Goal: Find specific page/section: Find specific page/section

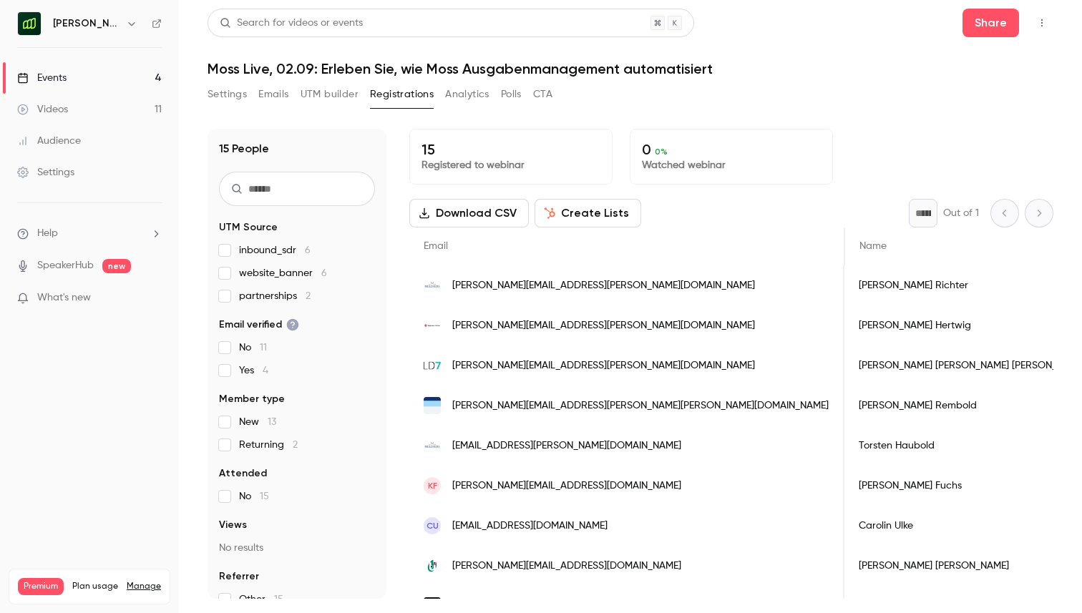
scroll to position [0, 3390]
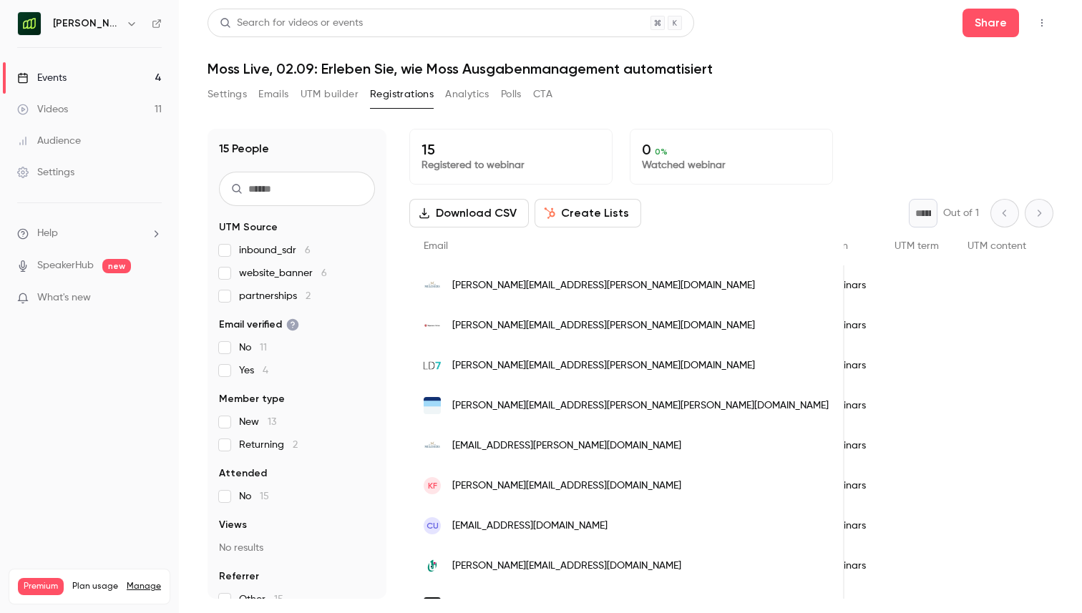
click at [127, 27] on icon "button" at bounding box center [131, 23] width 11 height 11
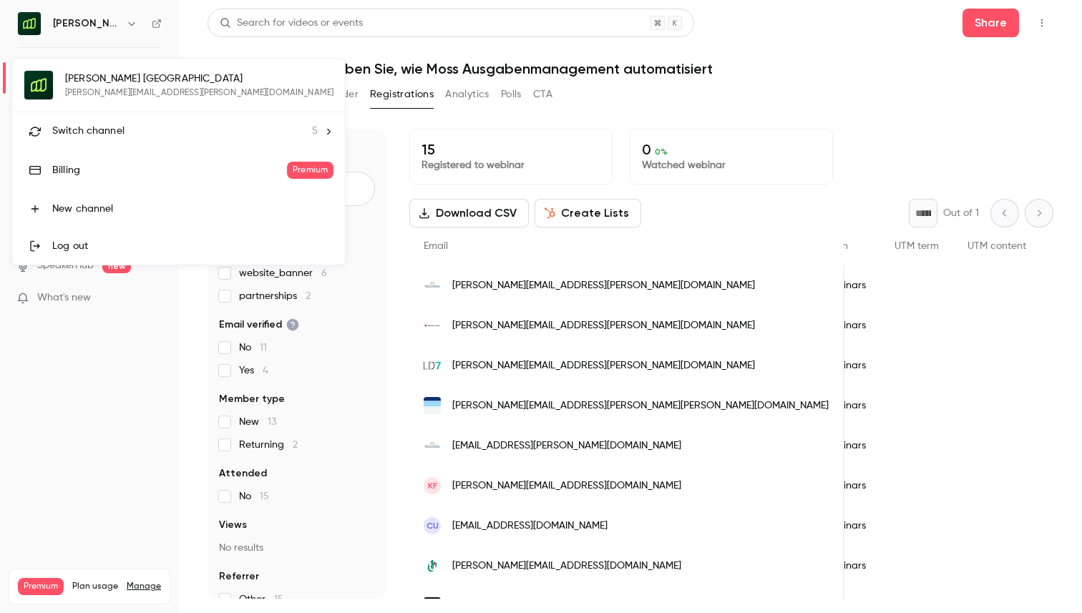
click at [114, 129] on span "Switch channel" at bounding box center [88, 131] width 72 height 15
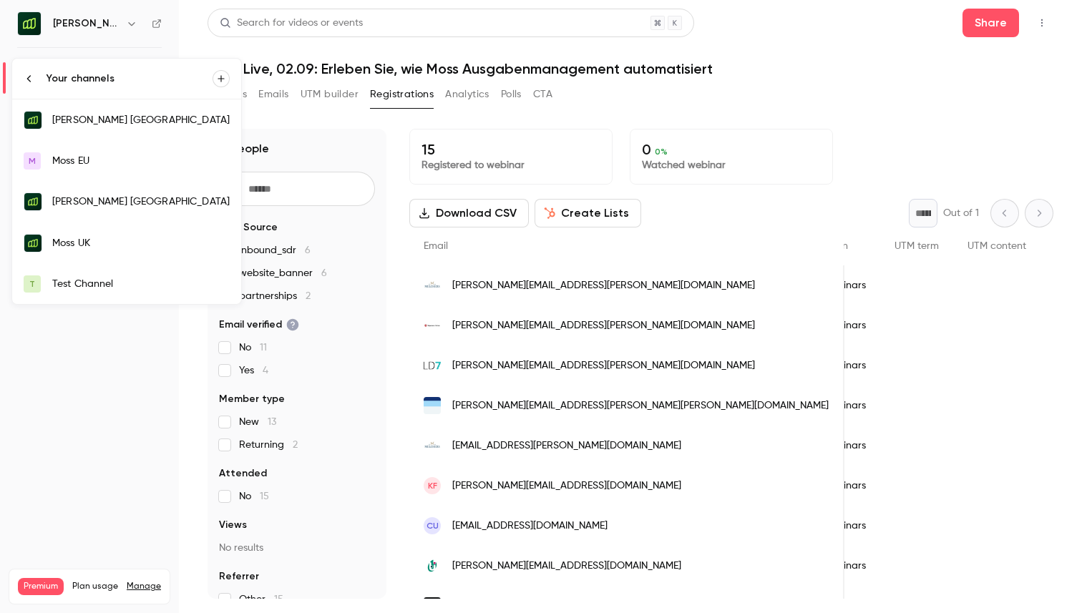
click at [114, 235] on link "Moss UK" at bounding box center [126, 244] width 229 height 42
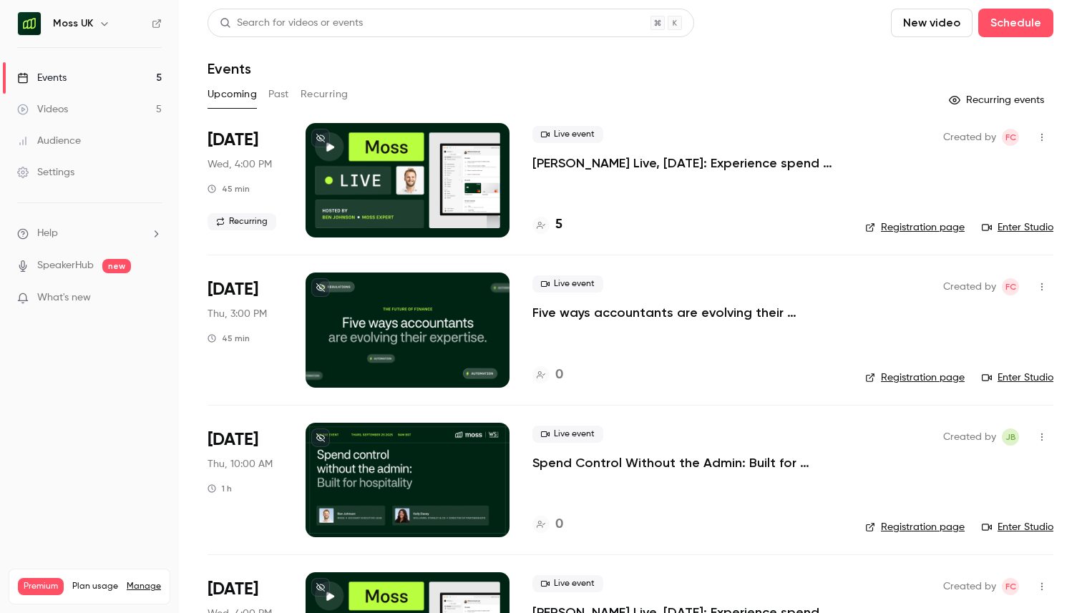
click at [653, 177] on div "Live event Moss Live, Sep 3: Experience spend management automation with Moss 5" at bounding box center [687, 180] width 310 height 114
click at [672, 165] on p "Moss Live, [DATE]: Experience spend management automation with [PERSON_NAME]" at bounding box center [687, 163] width 310 height 17
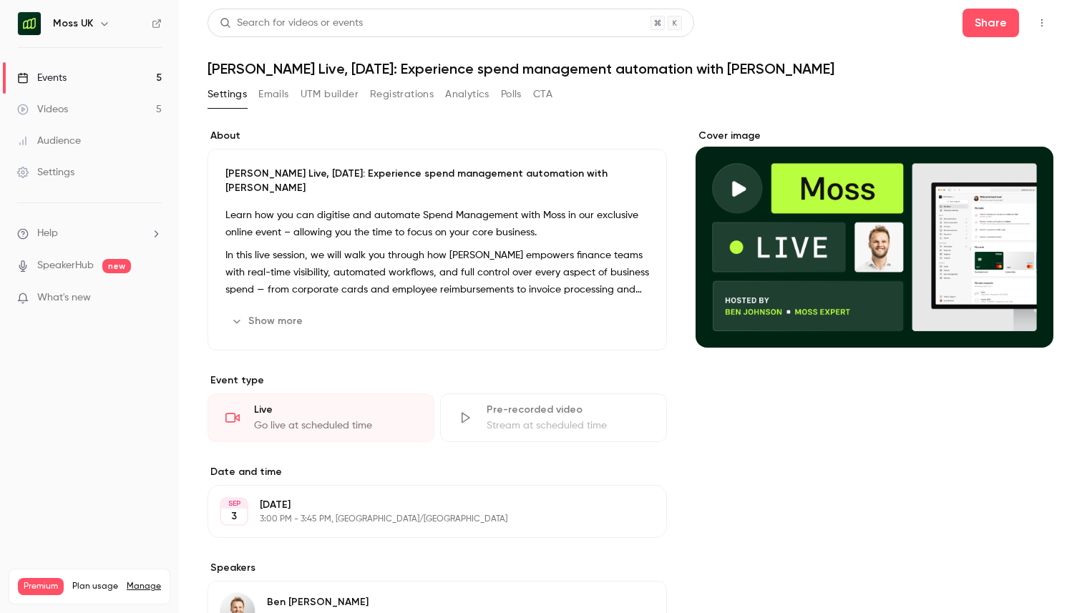
click at [274, 92] on button "Emails" at bounding box center [273, 94] width 30 height 23
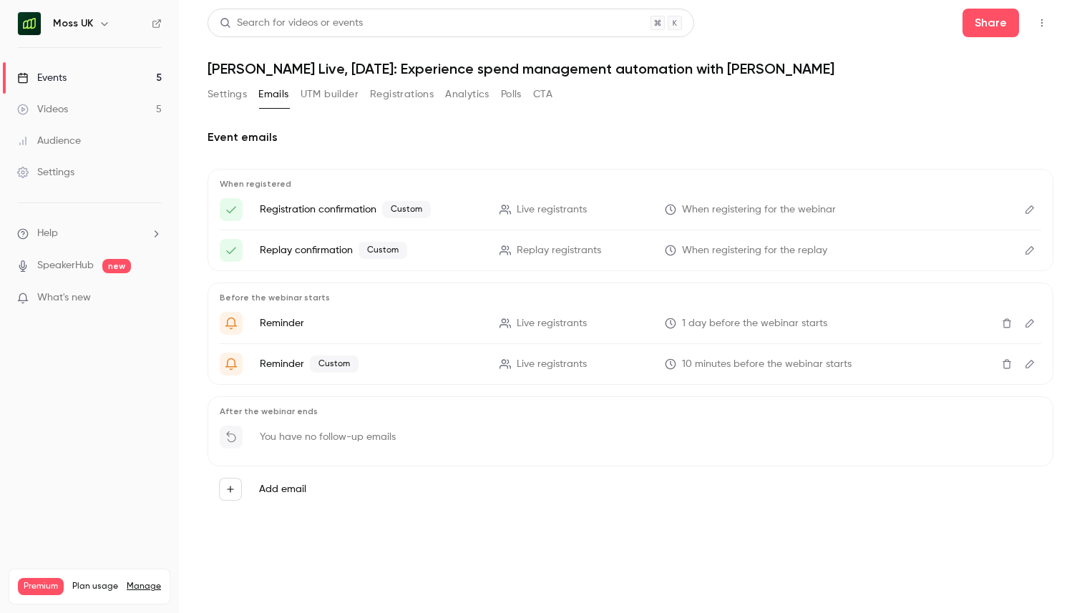
click at [394, 102] on button "Registrations" at bounding box center [402, 94] width 64 height 23
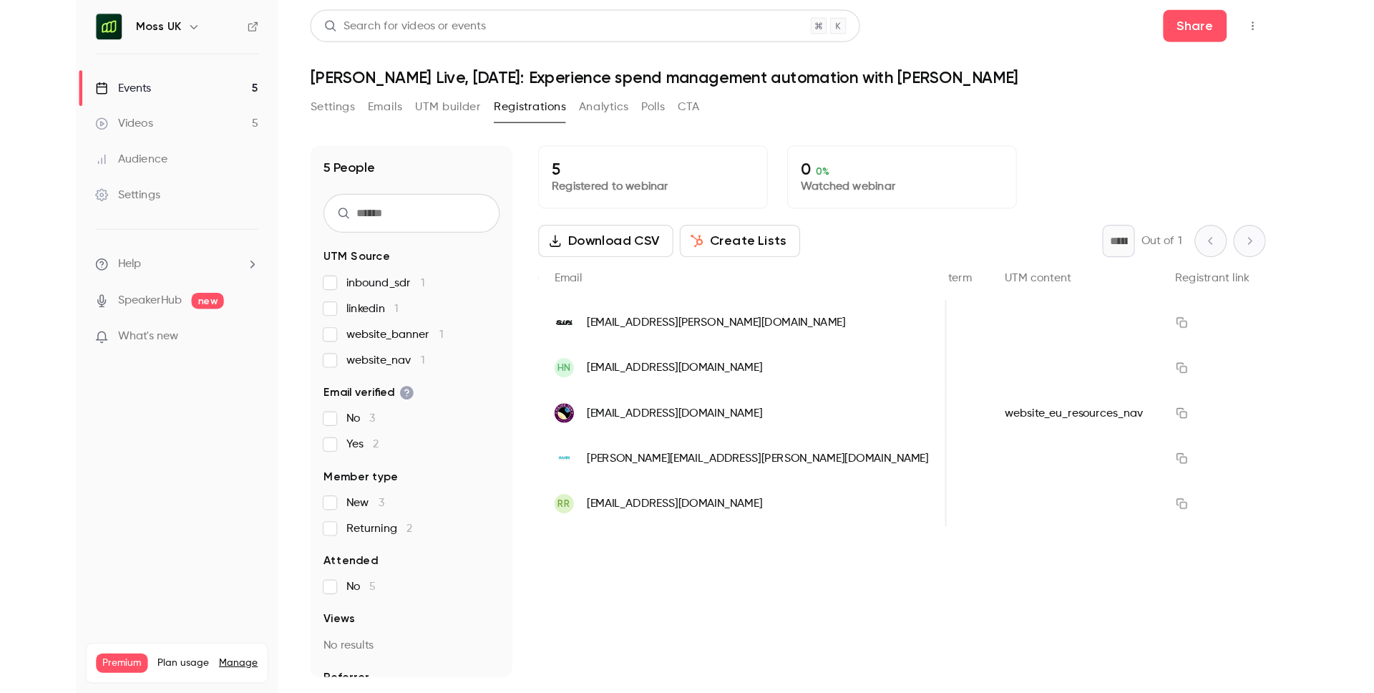
scroll to position [0, 3726]
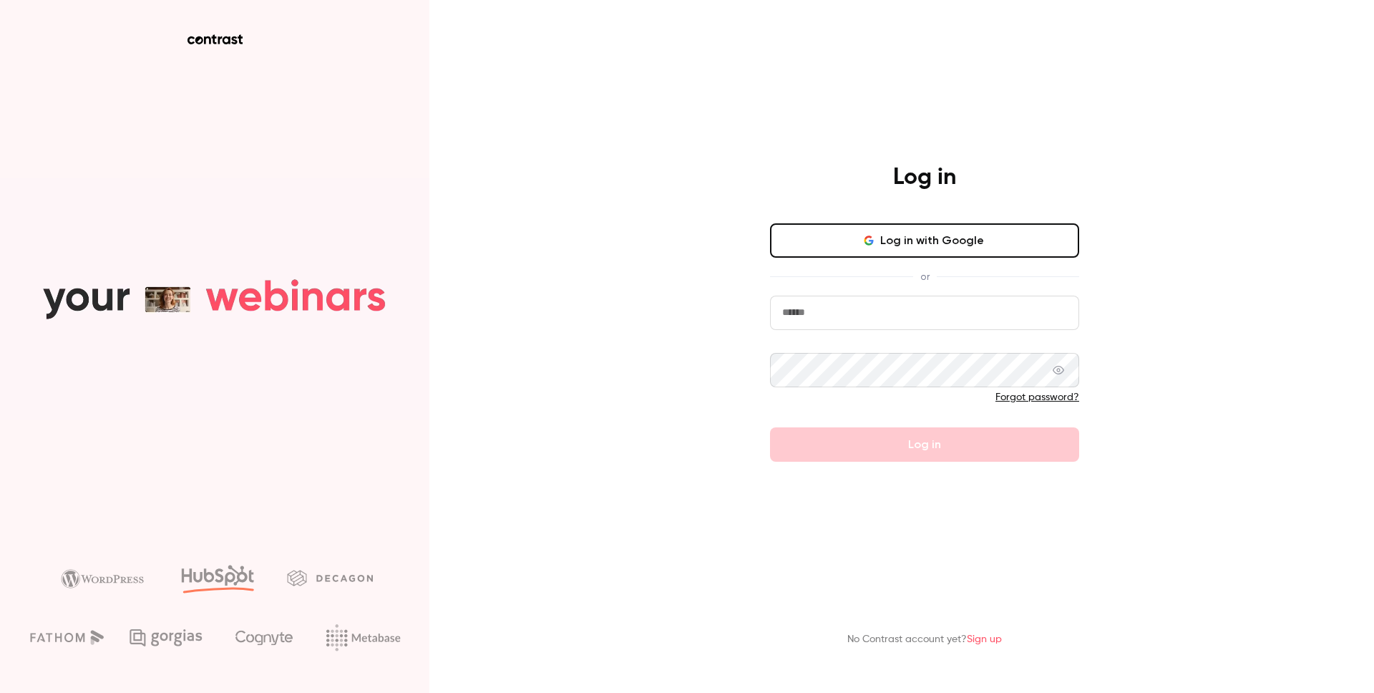
click at [975, 224] on button "Log in with Google" at bounding box center [924, 240] width 309 height 34
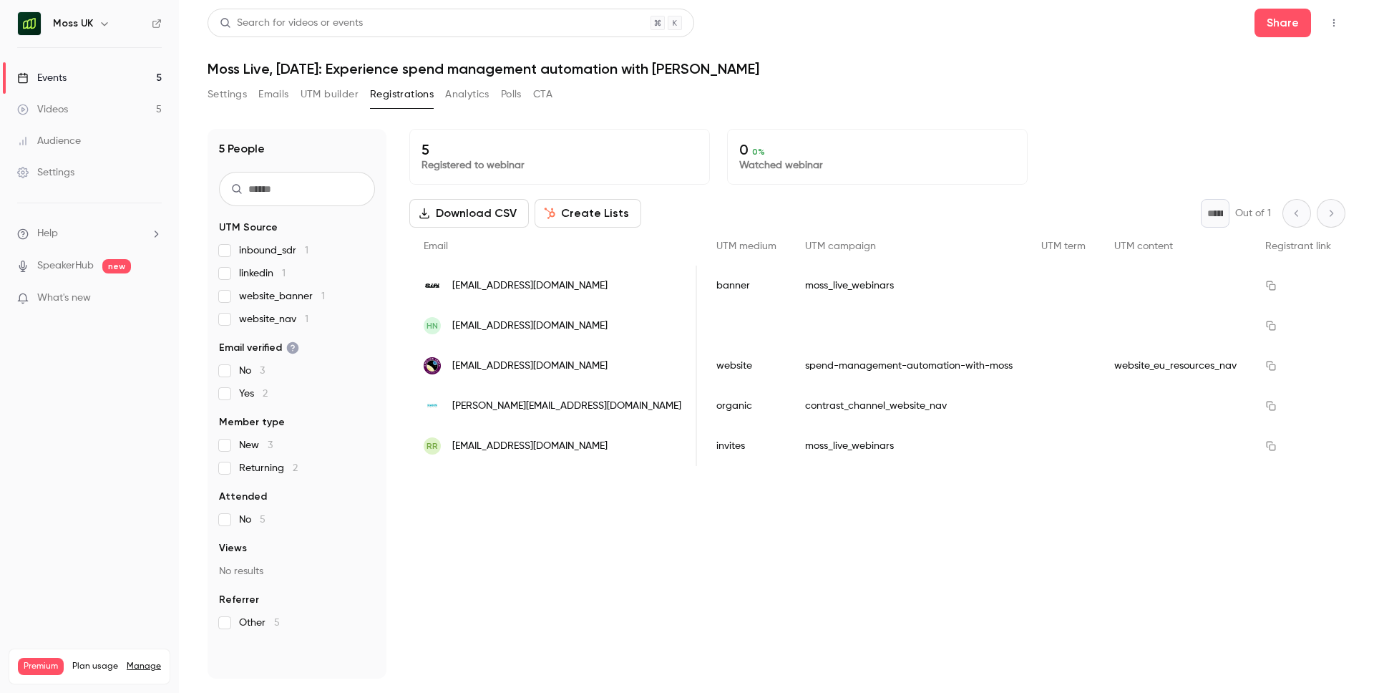
scroll to position [0, 3221]
click at [87, 20] on h6 "Moss UK" at bounding box center [73, 23] width 40 height 14
click at [100, 20] on icon "button" at bounding box center [104, 23] width 11 height 11
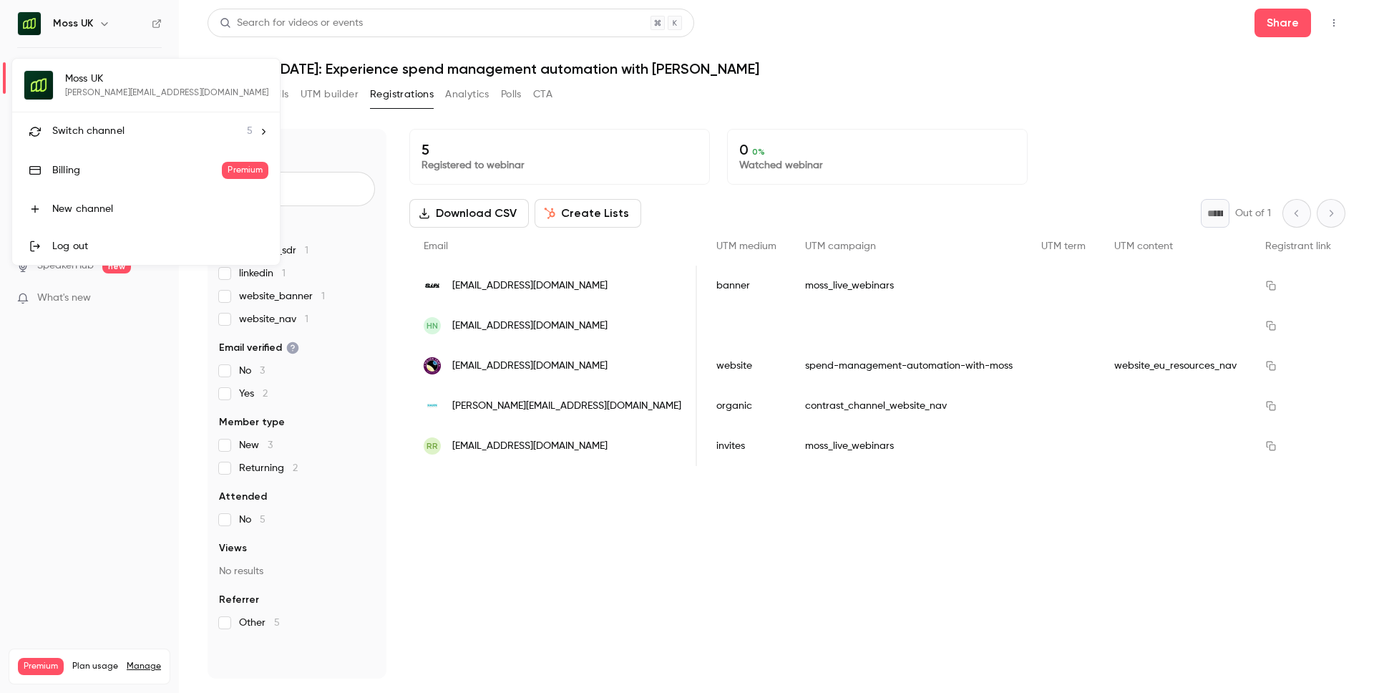
click at [92, 125] on span "Switch channel" at bounding box center [88, 131] width 72 height 15
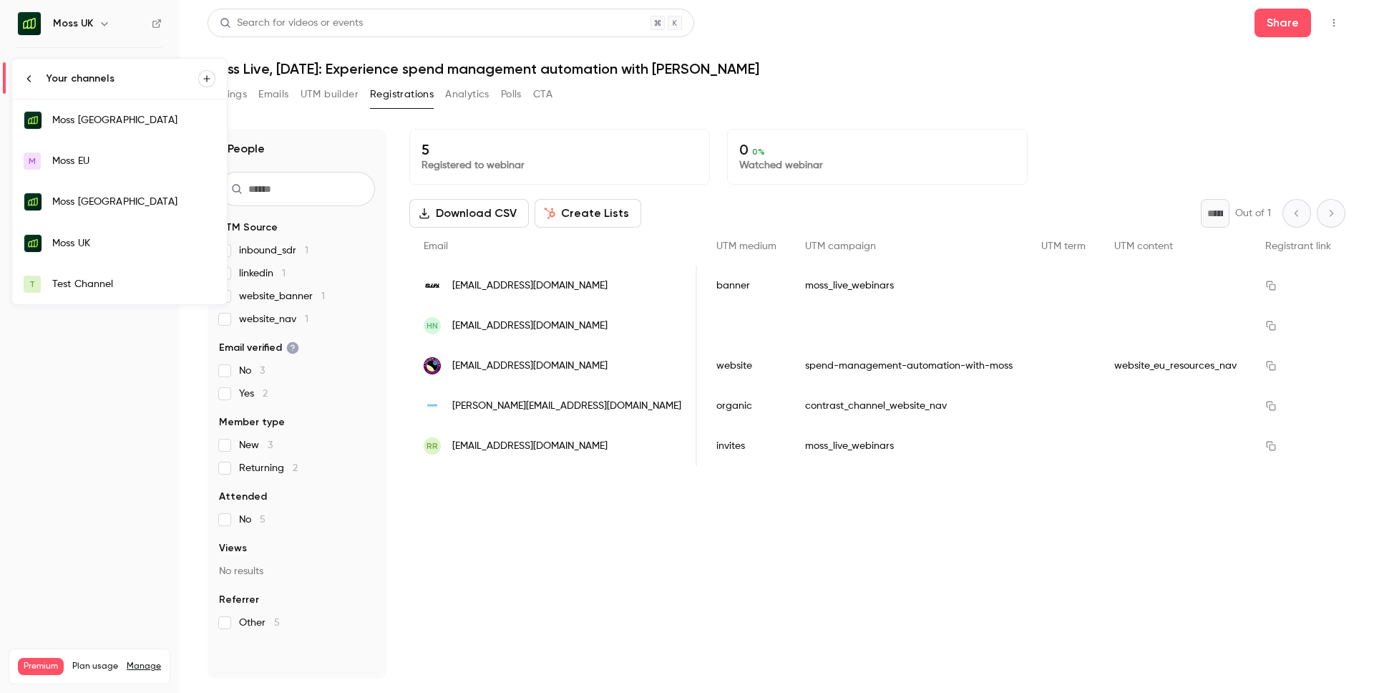
click at [125, 127] on link "Moss [GEOGRAPHIC_DATA]" at bounding box center [119, 120] width 215 height 42
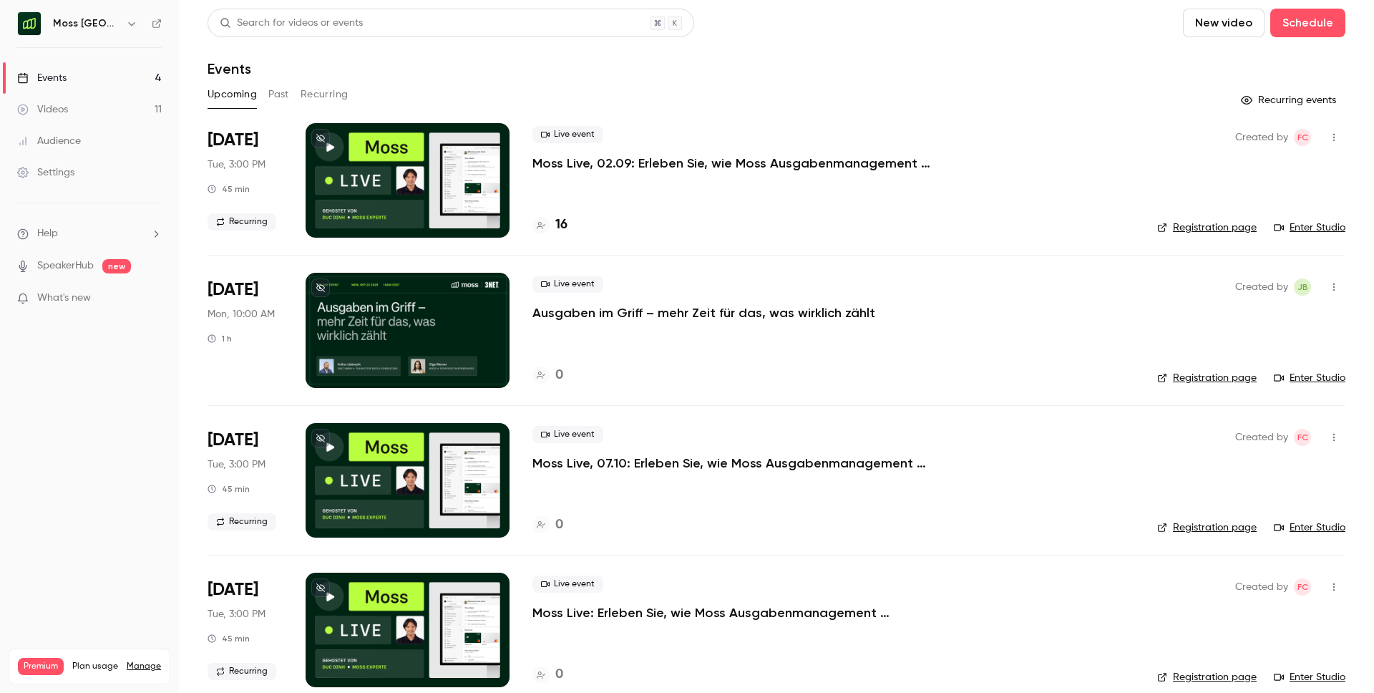
click at [769, 175] on div "Live event Moss Live, 02.09: Erleben Sie, wie Moss Ausgabenmanagement automatis…" at bounding box center [833, 180] width 602 height 114
click at [772, 157] on p "Moss Live, 02.09: Erleben Sie, wie Moss Ausgabenmanagement automatisiert" at bounding box center [746, 163] width 429 height 17
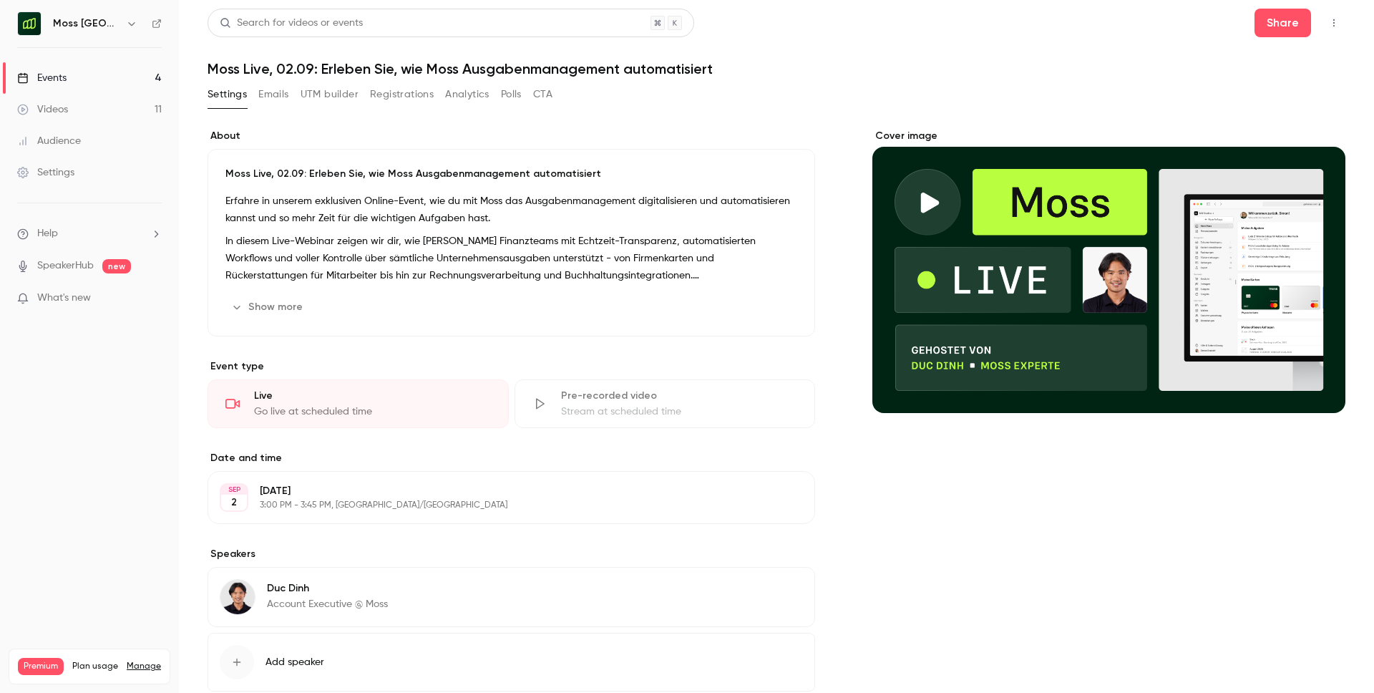
click at [405, 94] on button "Registrations" at bounding box center [402, 94] width 64 height 23
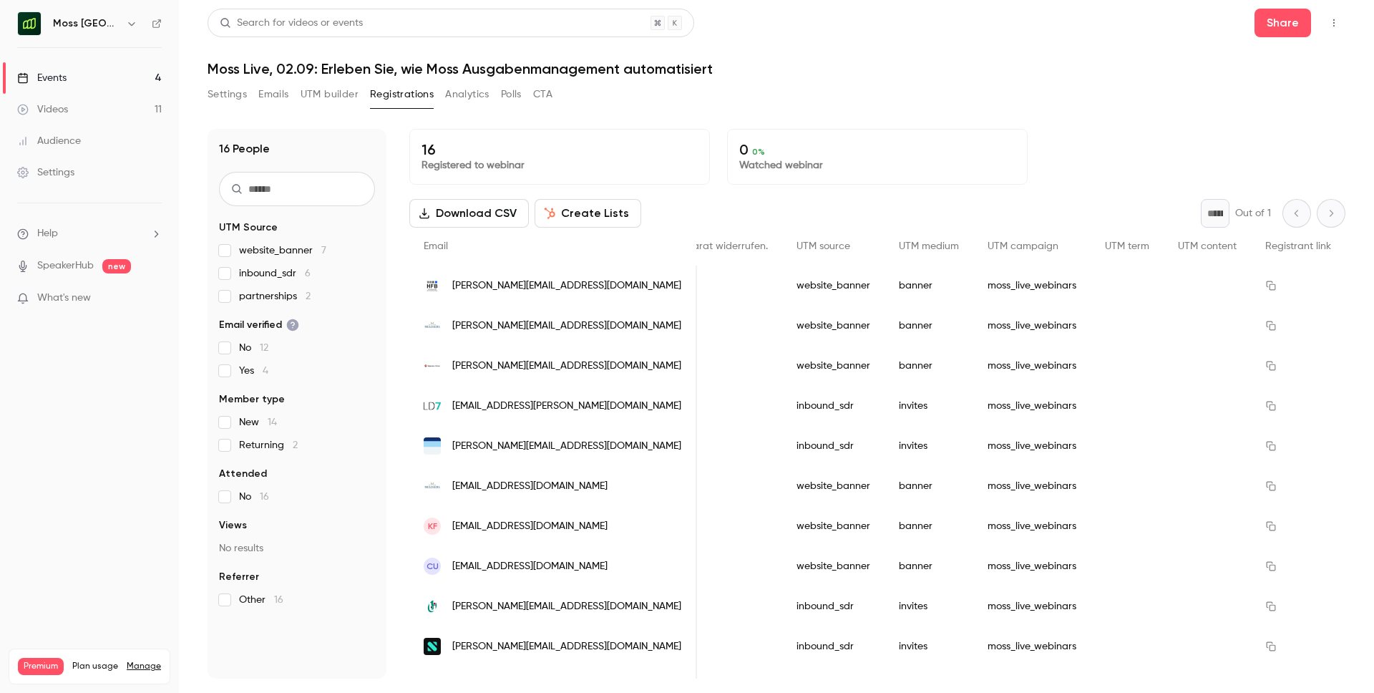
scroll to position [0, 3308]
